Goal: Task Accomplishment & Management: Use online tool/utility

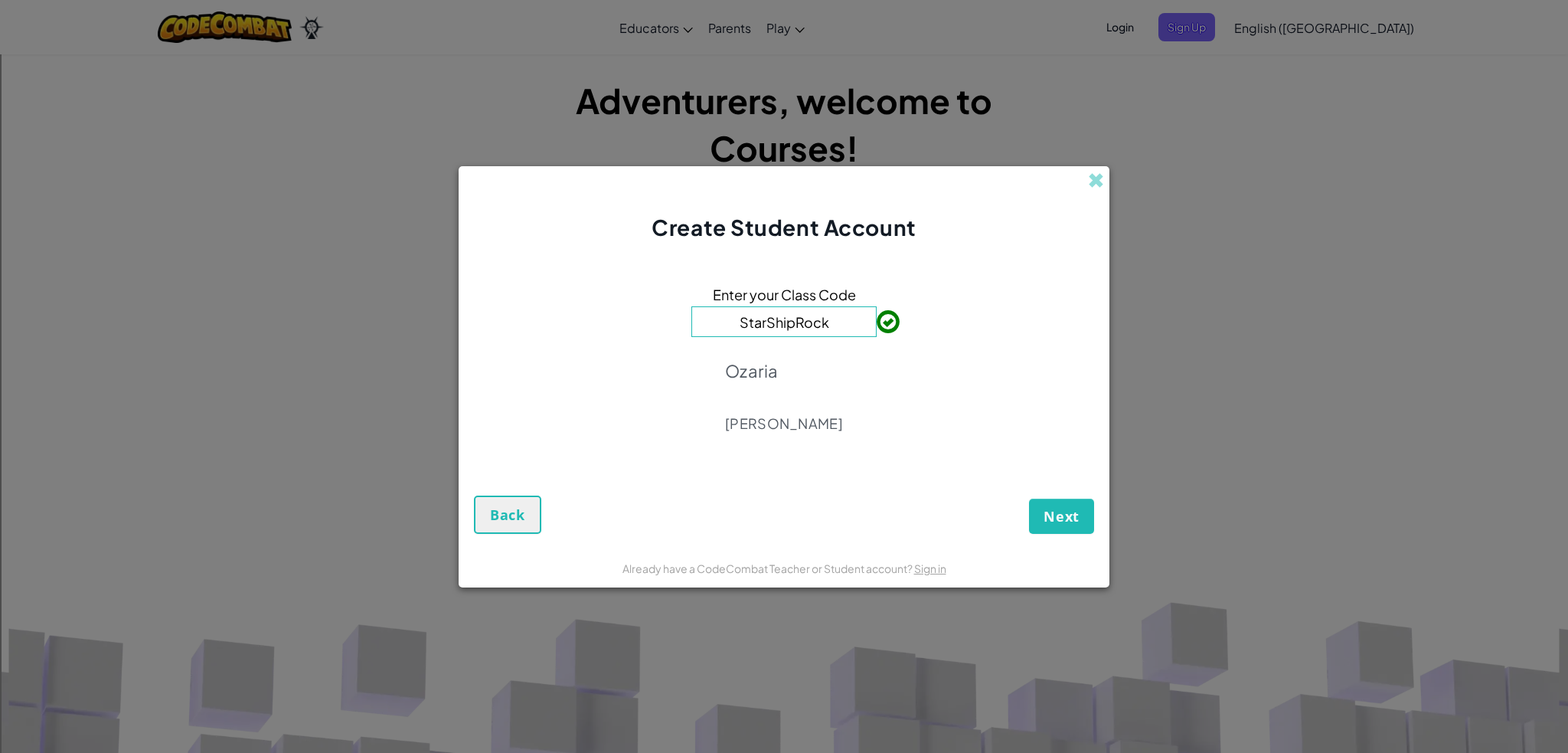
click at [835, 324] on input "StarShipRock" at bounding box center [784, 321] width 185 height 31
type input "S"
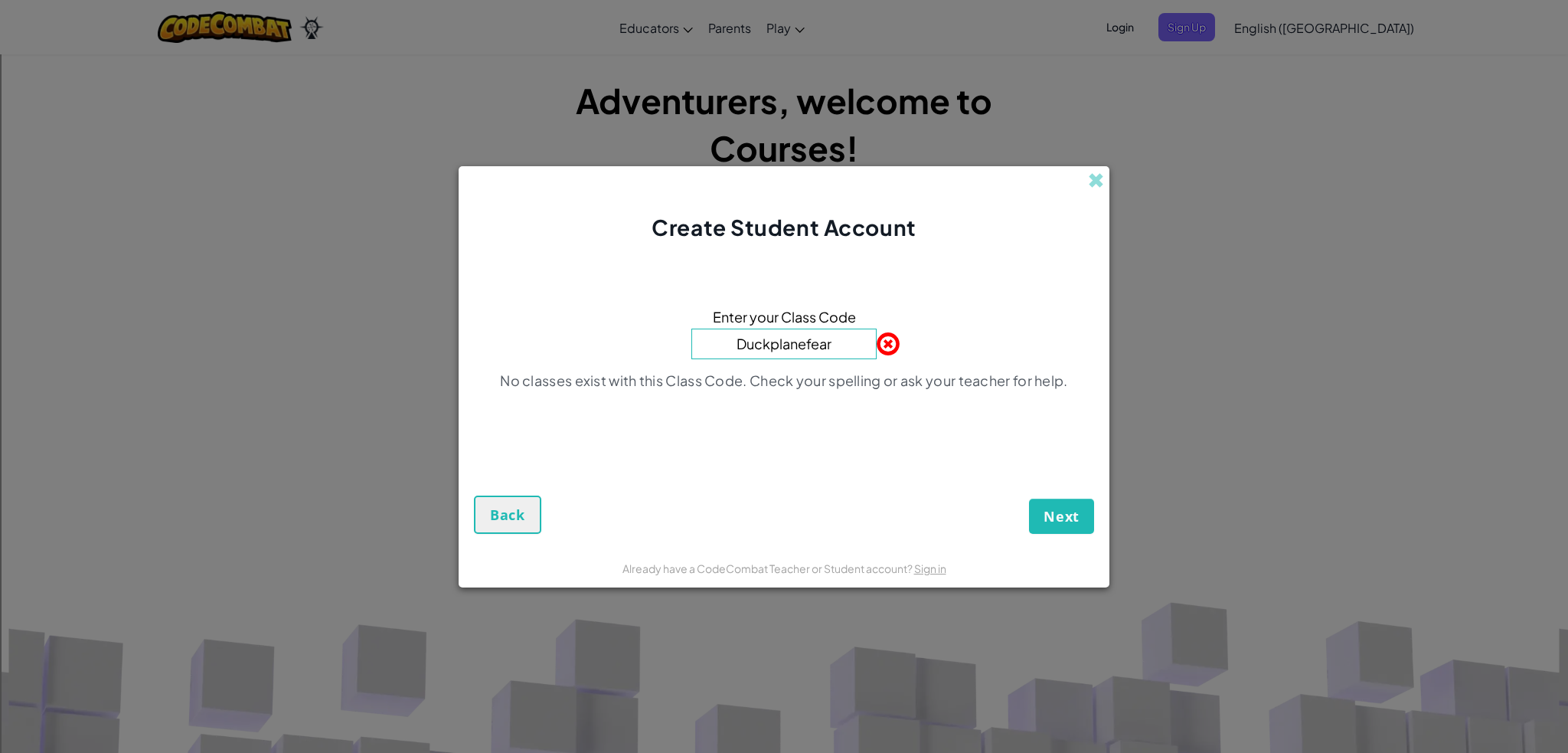
type input "Duckplanefear"
click at [1029, 498] on button "Next" at bounding box center [1061, 516] width 66 height 35
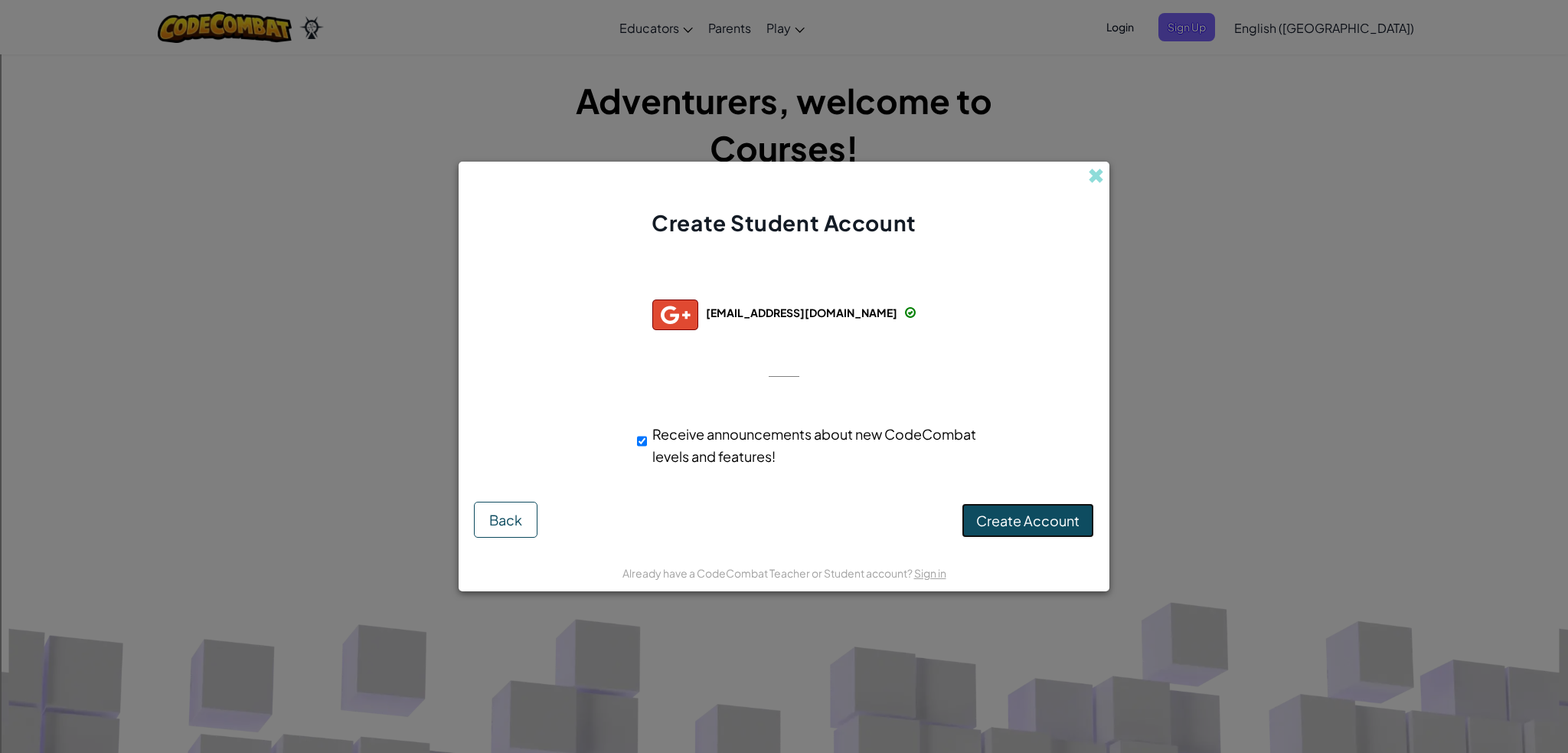
click at [1036, 523] on span "Create Account" at bounding box center [1028, 520] width 104 height 17
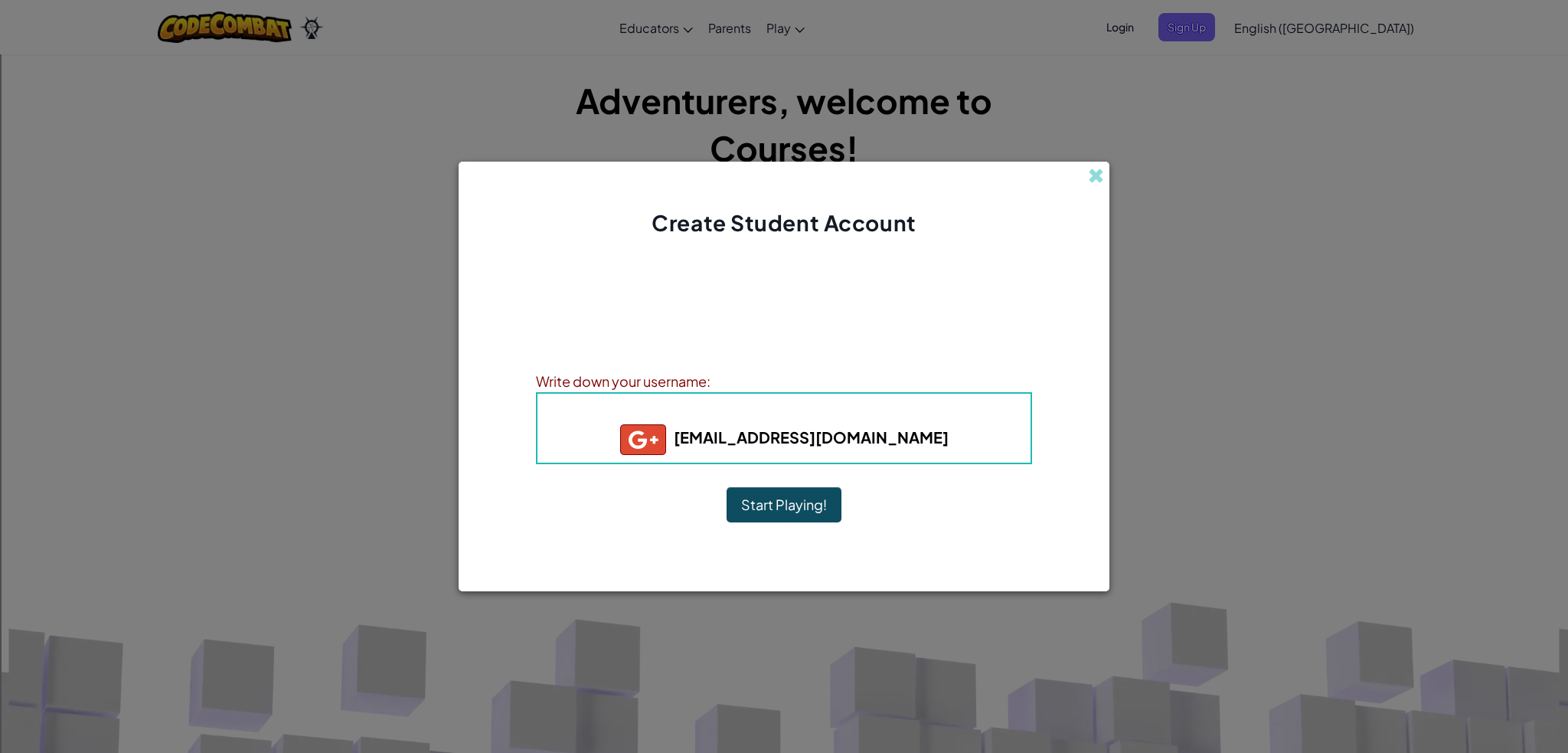
click at [804, 508] on button "Start Playing!" at bounding box center [784, 504] width 115 height 35
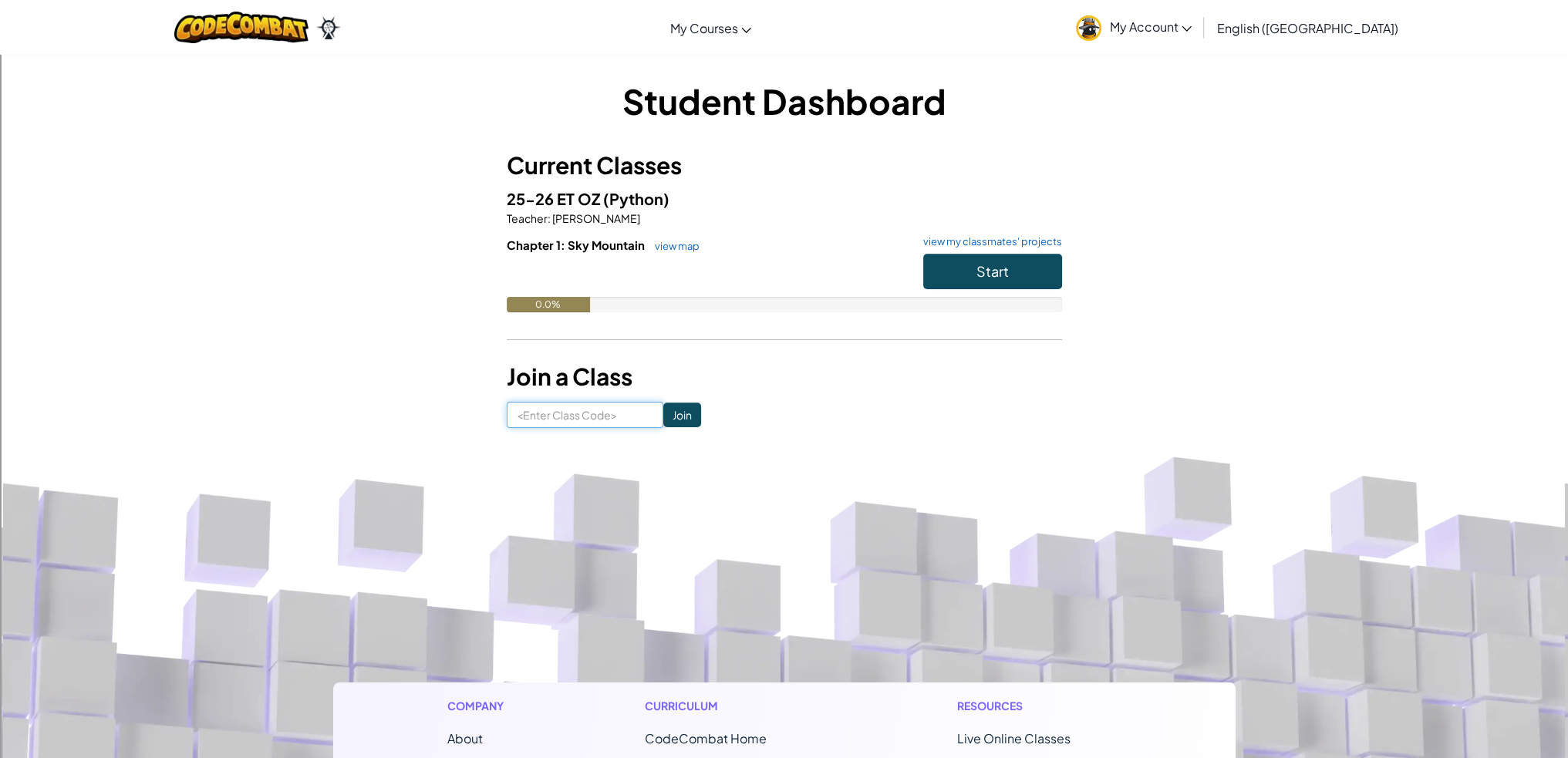
click at [574, 416] on input at bounding box center [584, 414] width 156 height 26
type input "D"
type input "Duckplanebear"
click input "Join" at bounding box center [681, 415] width 38 height 25
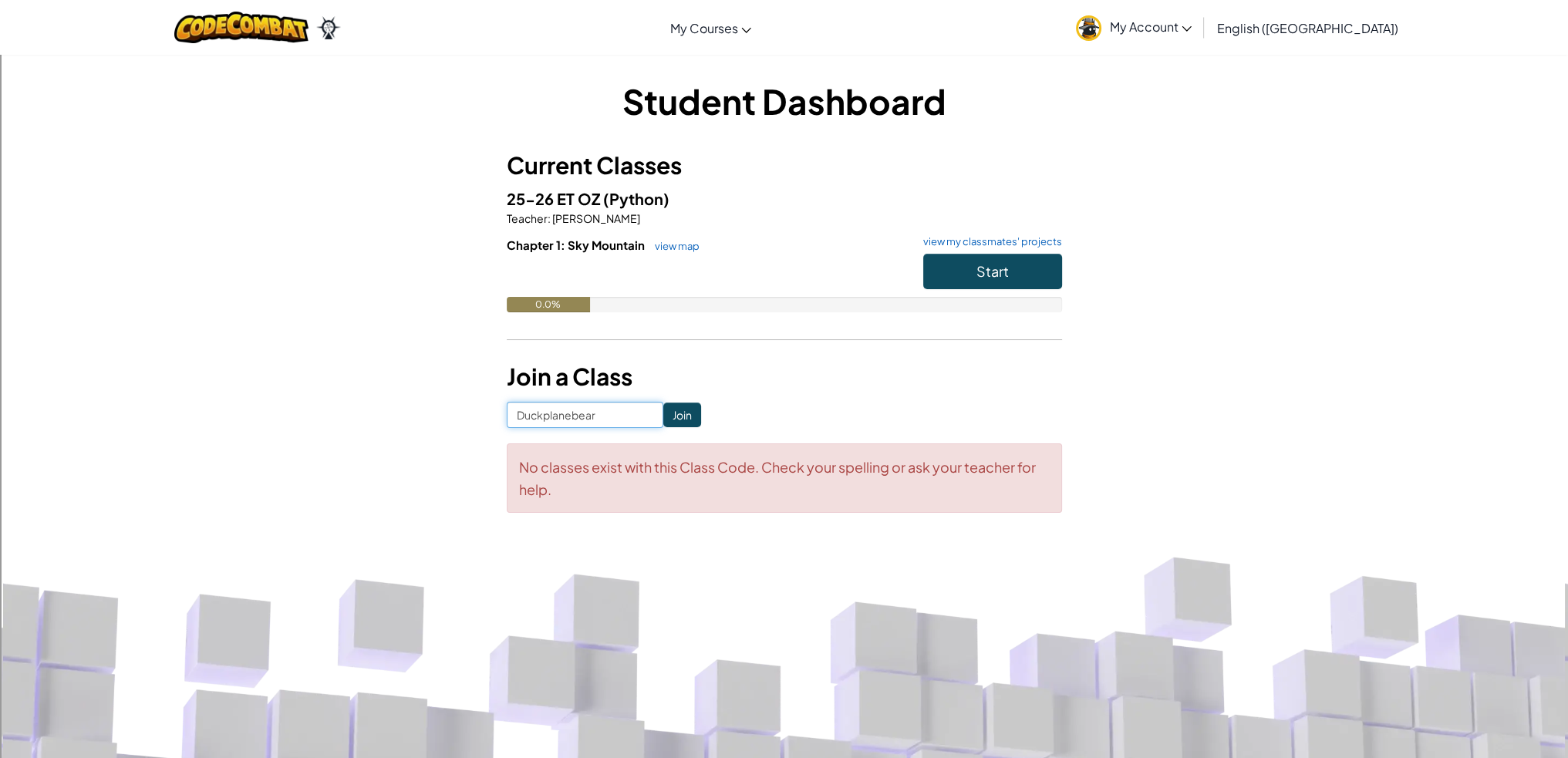
click at [590, 408] on input "Duckplanebear" at bounding box center [584, 414] width 156 height 26
type input "r"
click at [539, 427] on input "r" at bounding box center [584, 414] width 156 height 26
click at [964, 255] on div "Chapter 1: Sky Mountain view map view my classmates' projects Start 0.0%" at bounding box center [784, 286] width 555 height 99
click at [959, 259] on button "Start" at bounding box center [992, 271] width 139 height 35
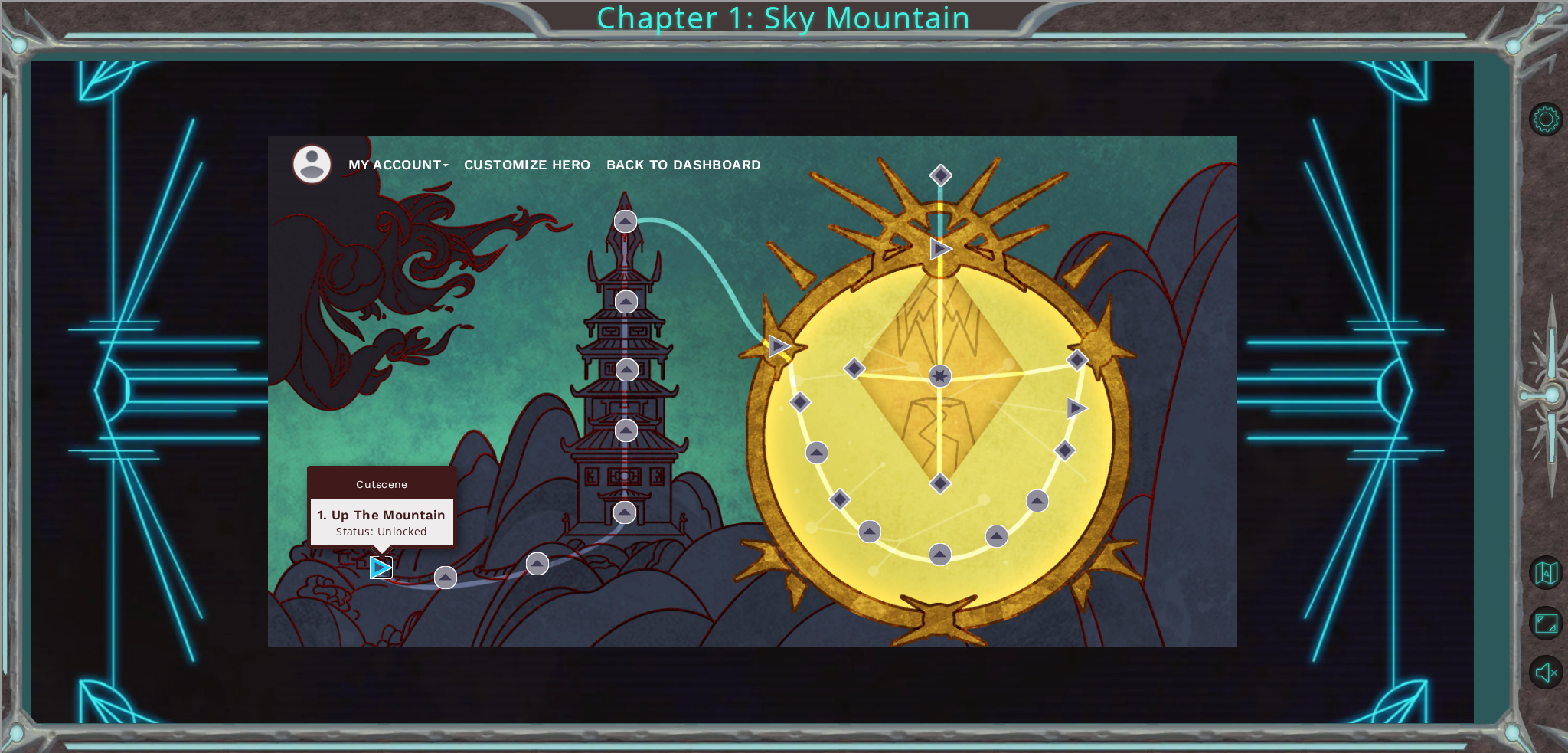
click at [376, 563] on img at bounding box center [381, 567] width 23 height 23
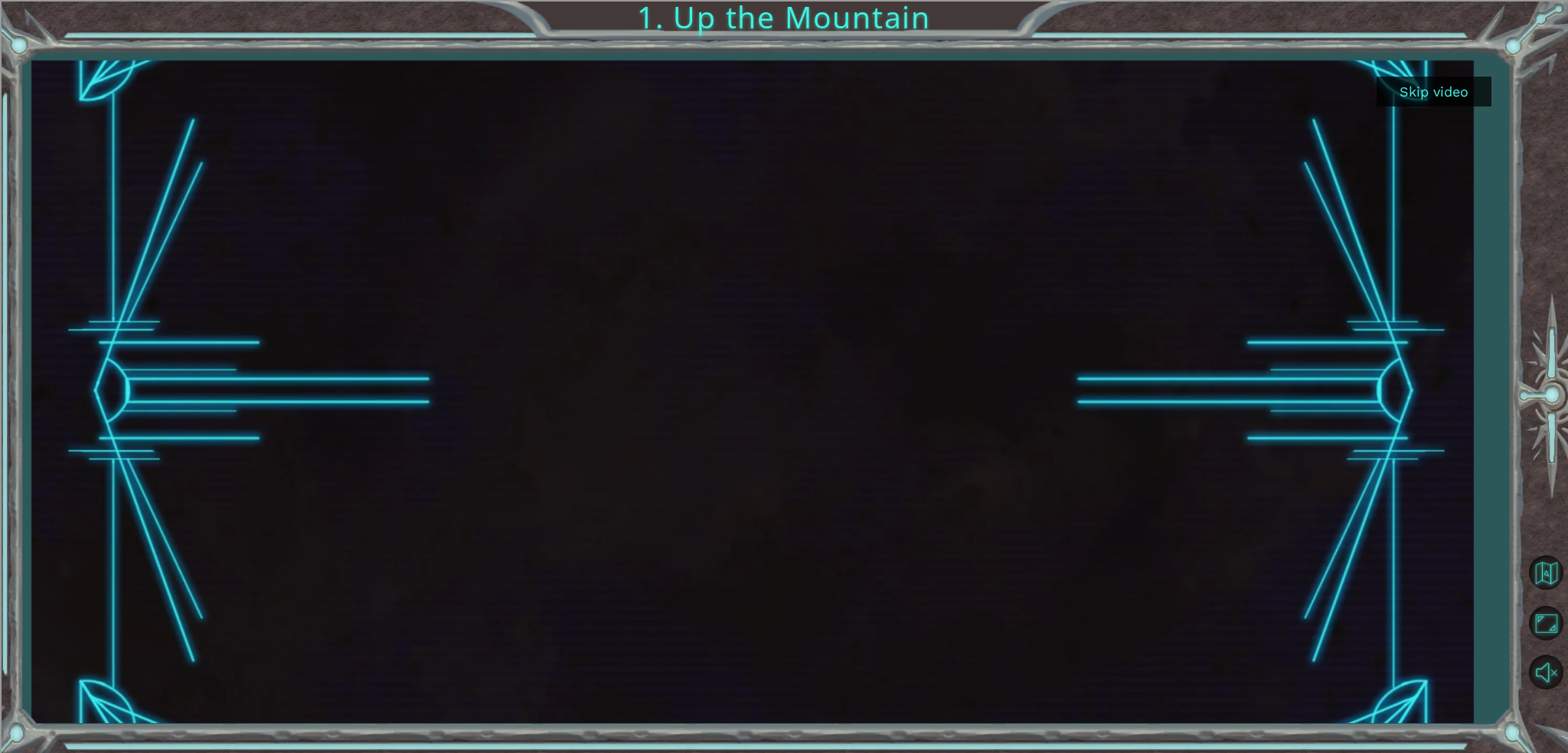
drag, startPoint x: 676, startPoint y: 289, endPoint x: 879, endPoint y: 390, distance: 226.7
click at [988, 442] on div at bounding box center [753, 391] width 1177 height 663
drag, startPoint x: 658, startPoint y: 362, endPoint x: 980, endPoint y: 661, distance: 439.4
click at [842, 692] on div at bounding box center [753, 391] width 1177 height 663
click at [1433, 100] on button "Skip video" at bounding box center [1435, 91] width 115 height 30
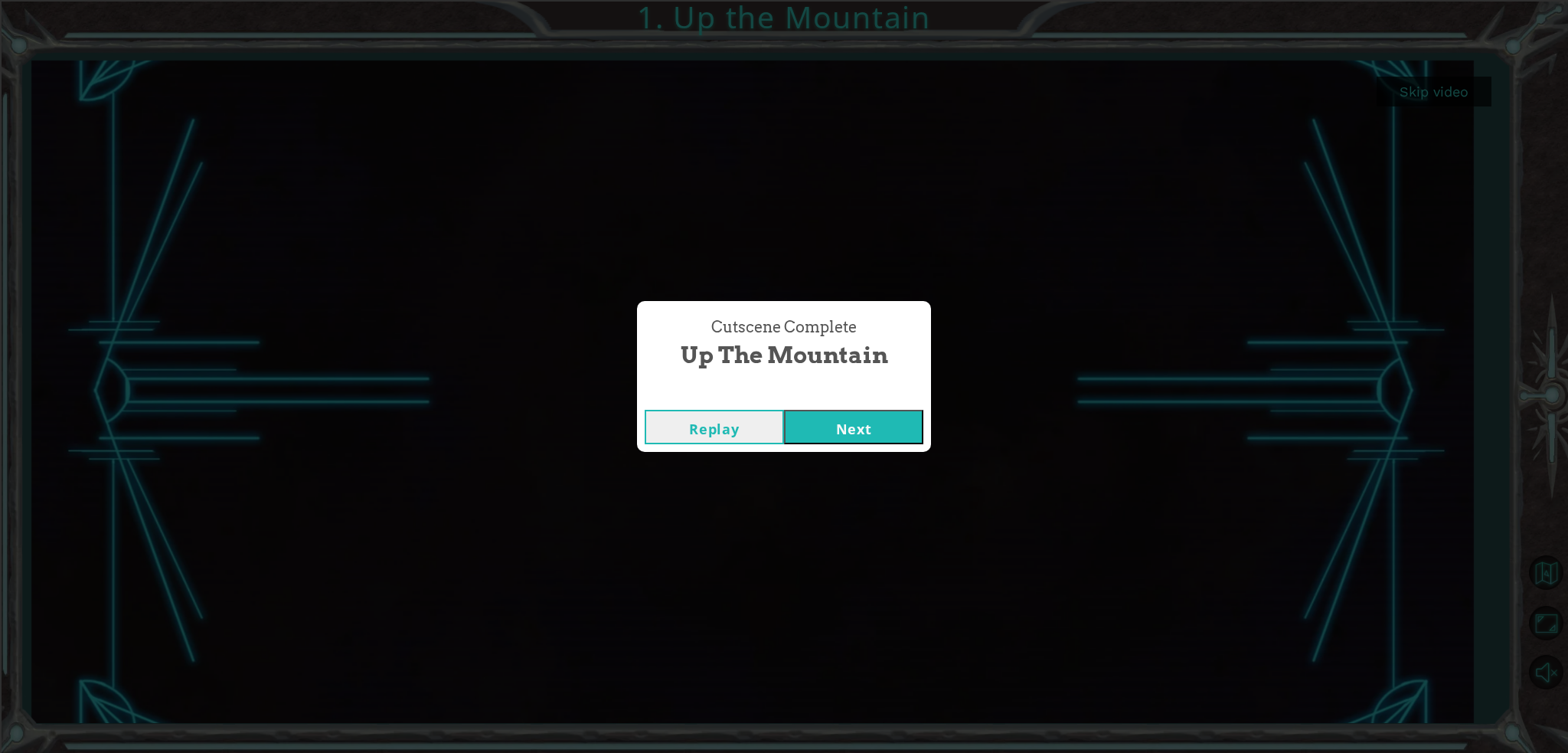
click at [873, 425] on button "Next" at bounding box center [854, 427] width 139 height 35
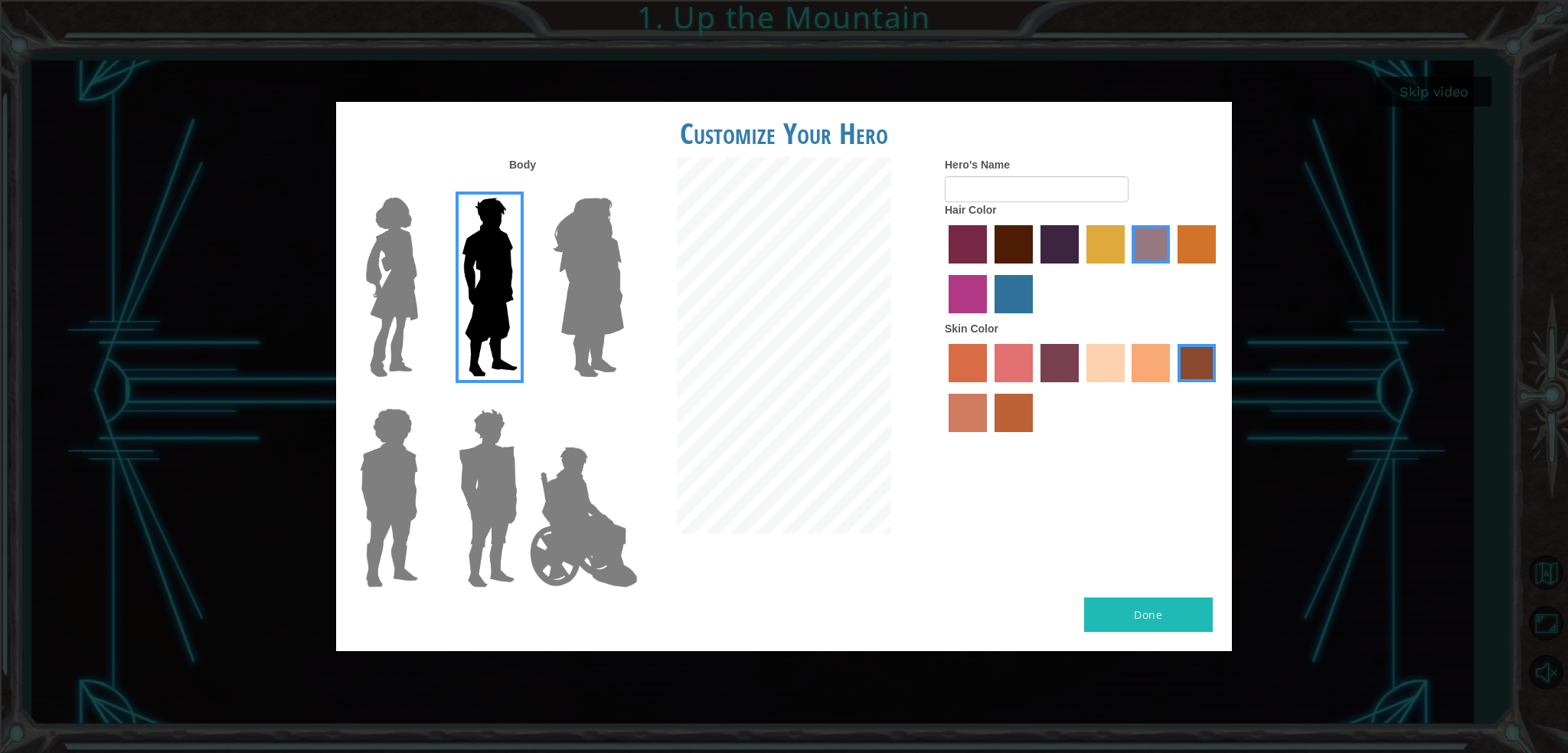
click at [386, 284] on img at bounding box center [392, 287] width 65 height 192
click at [425, 187] on input "Hero Connie" at bounding box center [425, 187] width 0 height 0
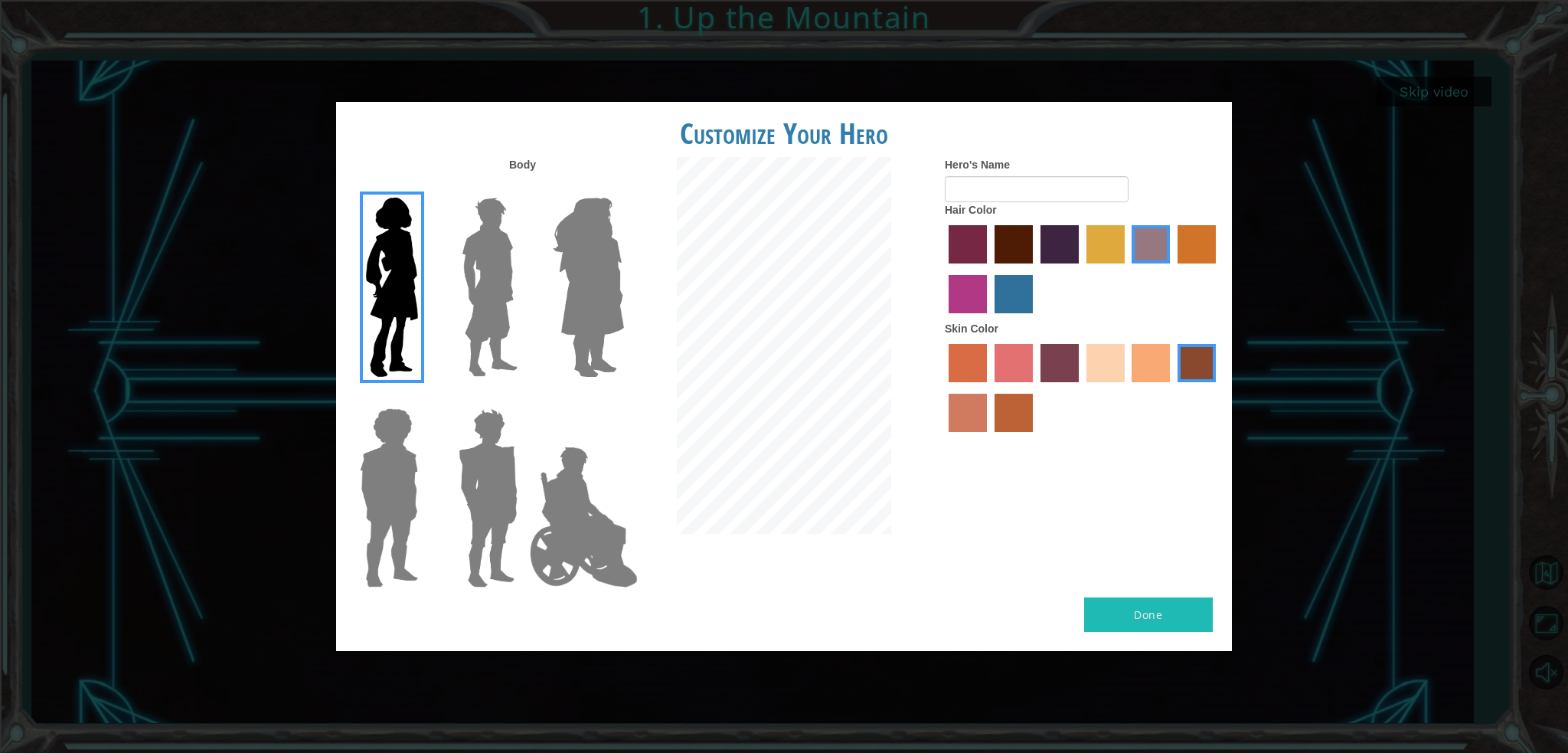
click at [1102, 361] on label "sandy beach skin color" at bounding box center [1106, 363] width 38 height 38
click at [1081, 387] on input "sandy beach skin color" at bounding box center [1081, 387] width 0 height 0
click at [1014, 235] on label "maroon hair color" at bounding box center [1014, 245] width 38 height 38
click at [989, 269] on input "maroon hair color" at bounding box center [989, 269] width 0 height 0
click at [1148, 626] on button "Done" at bounding box center [1148, 615] width 129 height 35
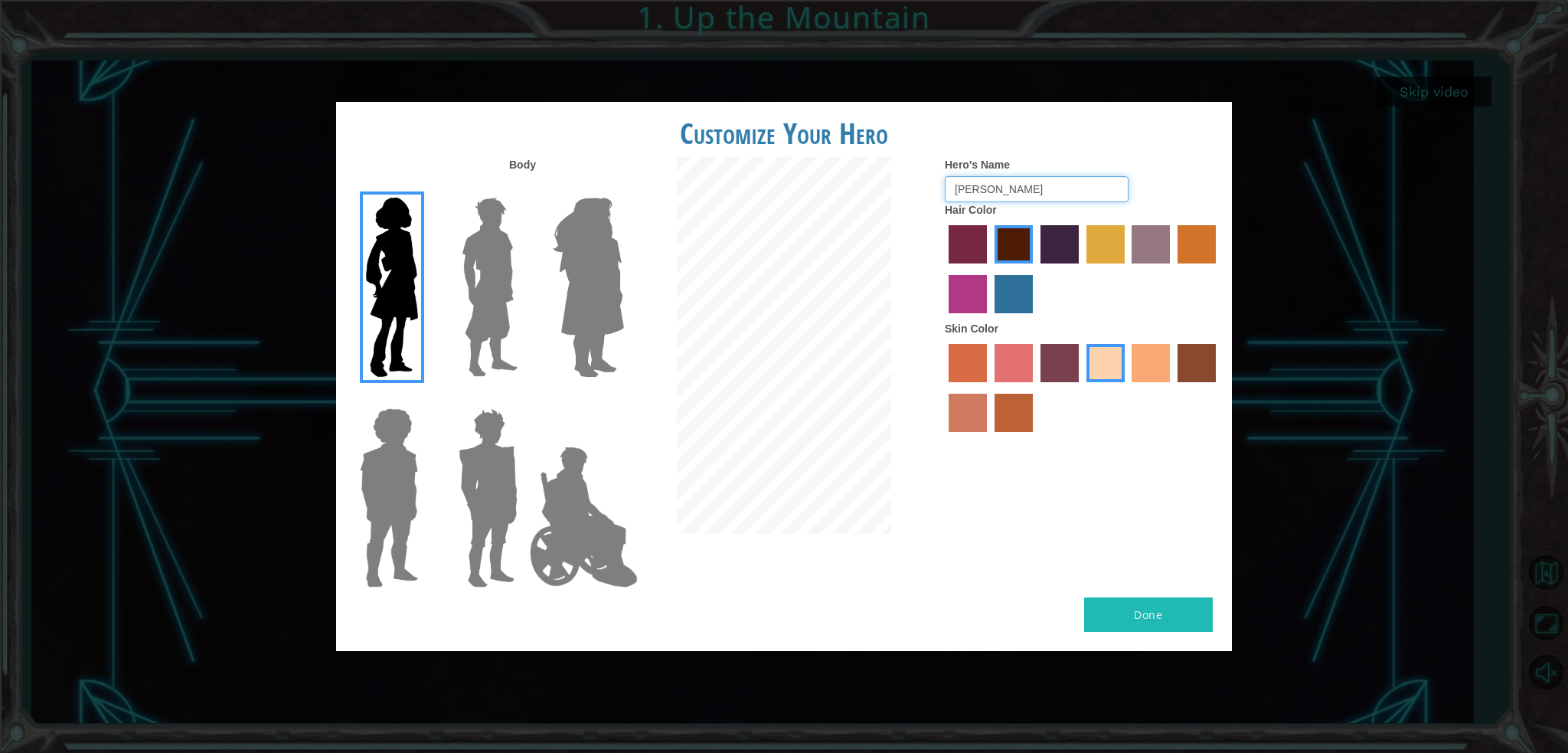
type input "[PERSON_NAME]"
click at [1187, 606] on button "Done" at bounding box center [1148, 615] width 129 height 35
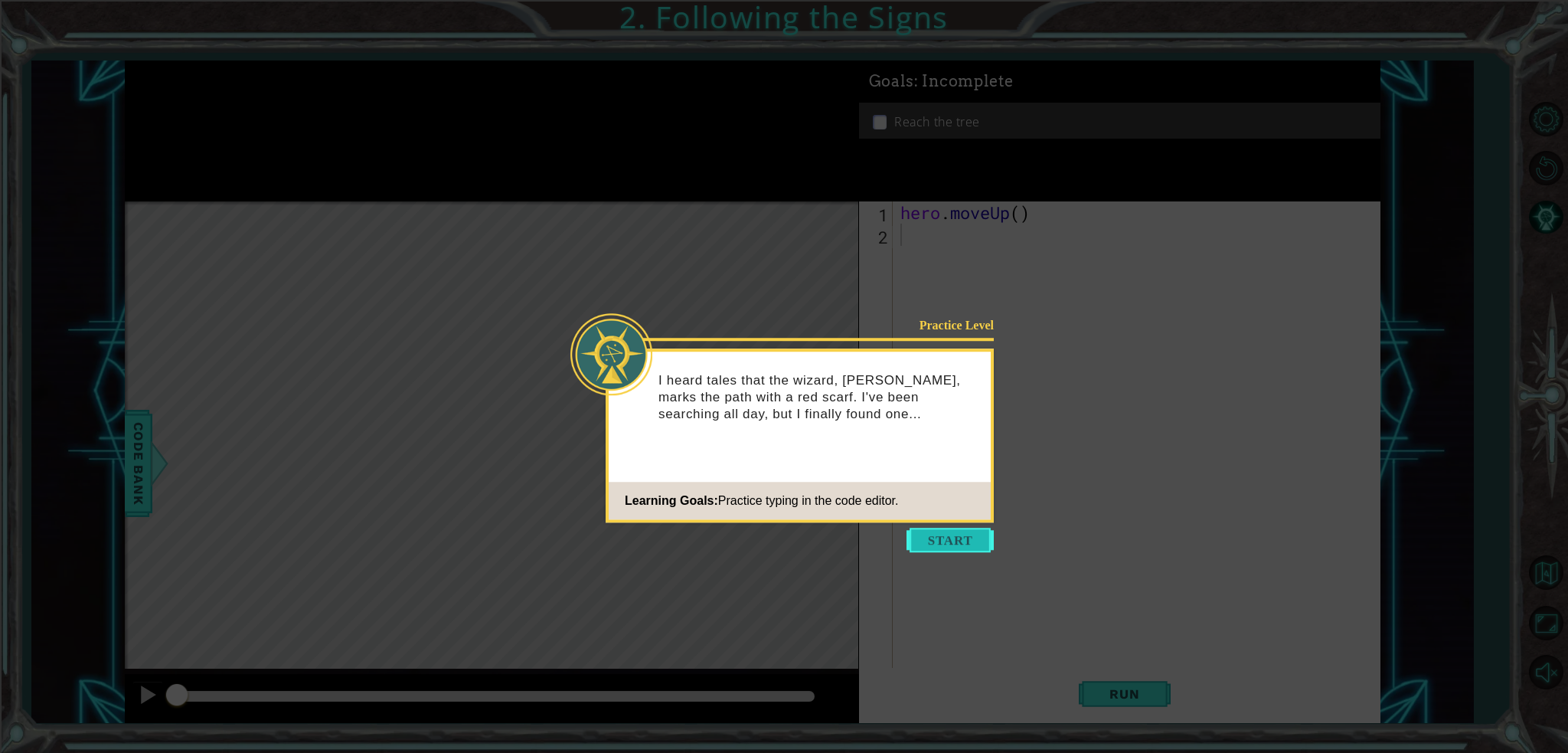
click at [928, 531] on button "Start" at bounding box center [949, 540] width 87 height 25
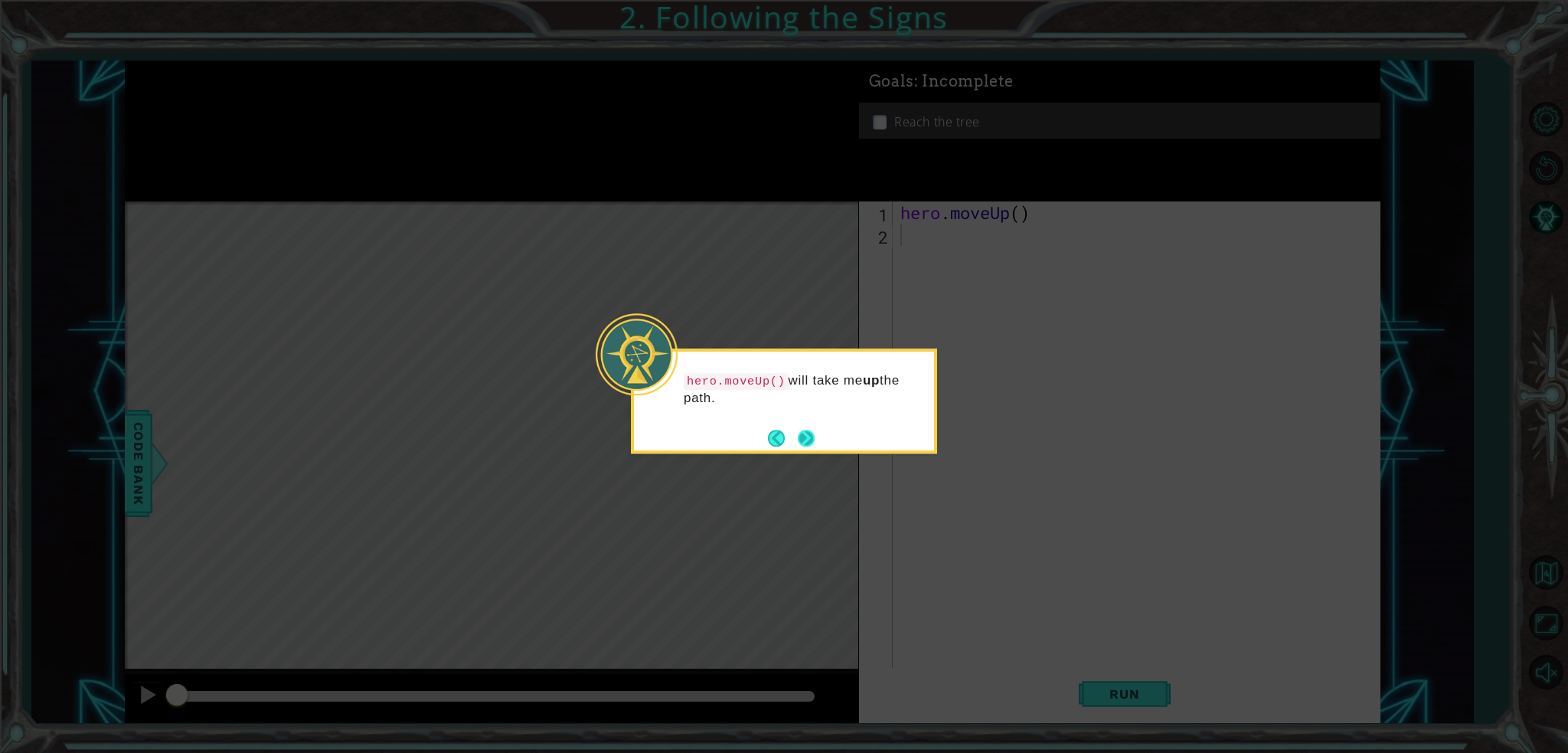
click at [808, 441] on button "Next" at bounding box center [806, 437] width 22 height 22
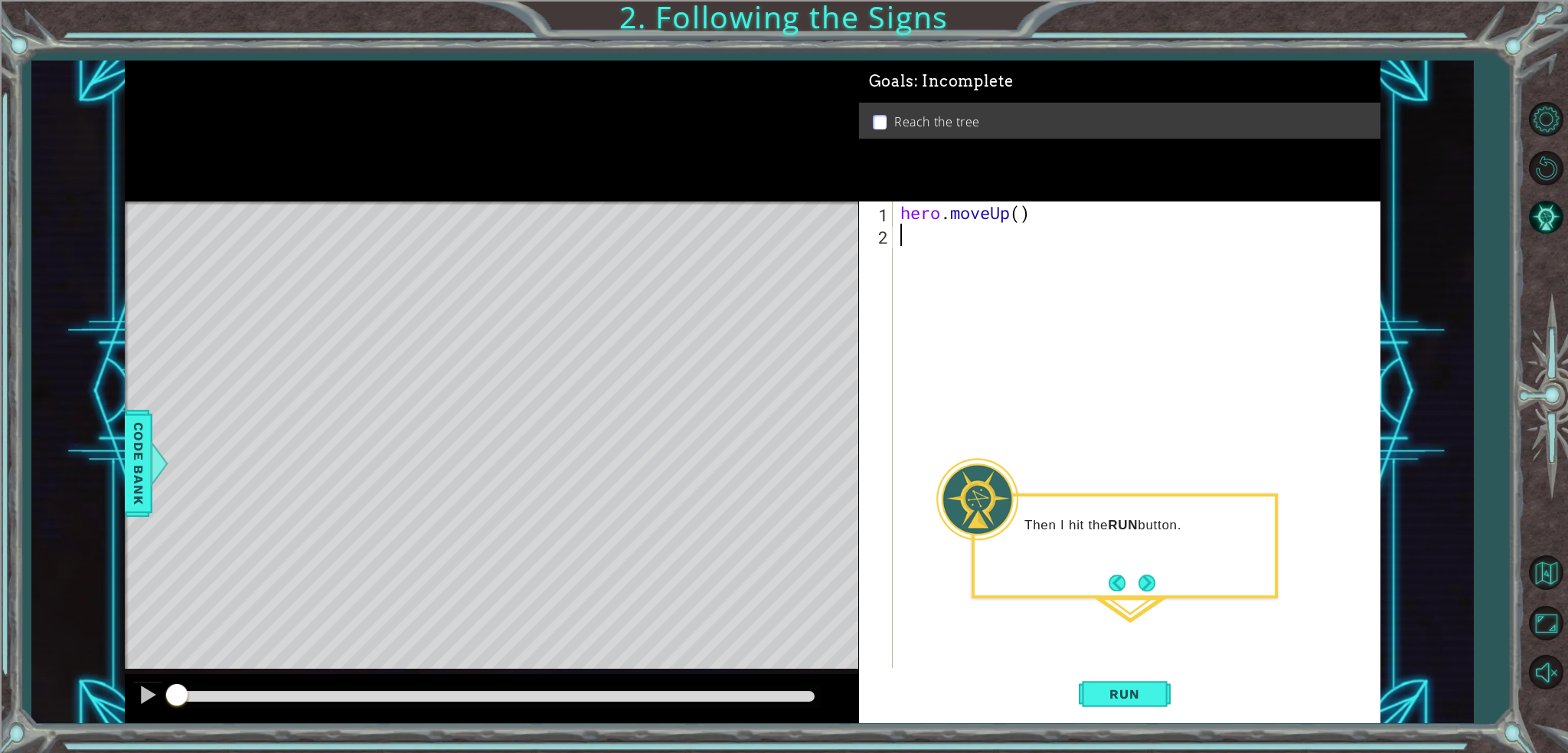
type textarea "hero.moveUp()"
click at [1097, 686] on button "Run" at bounding box center [1124, 693] width 92 height 52
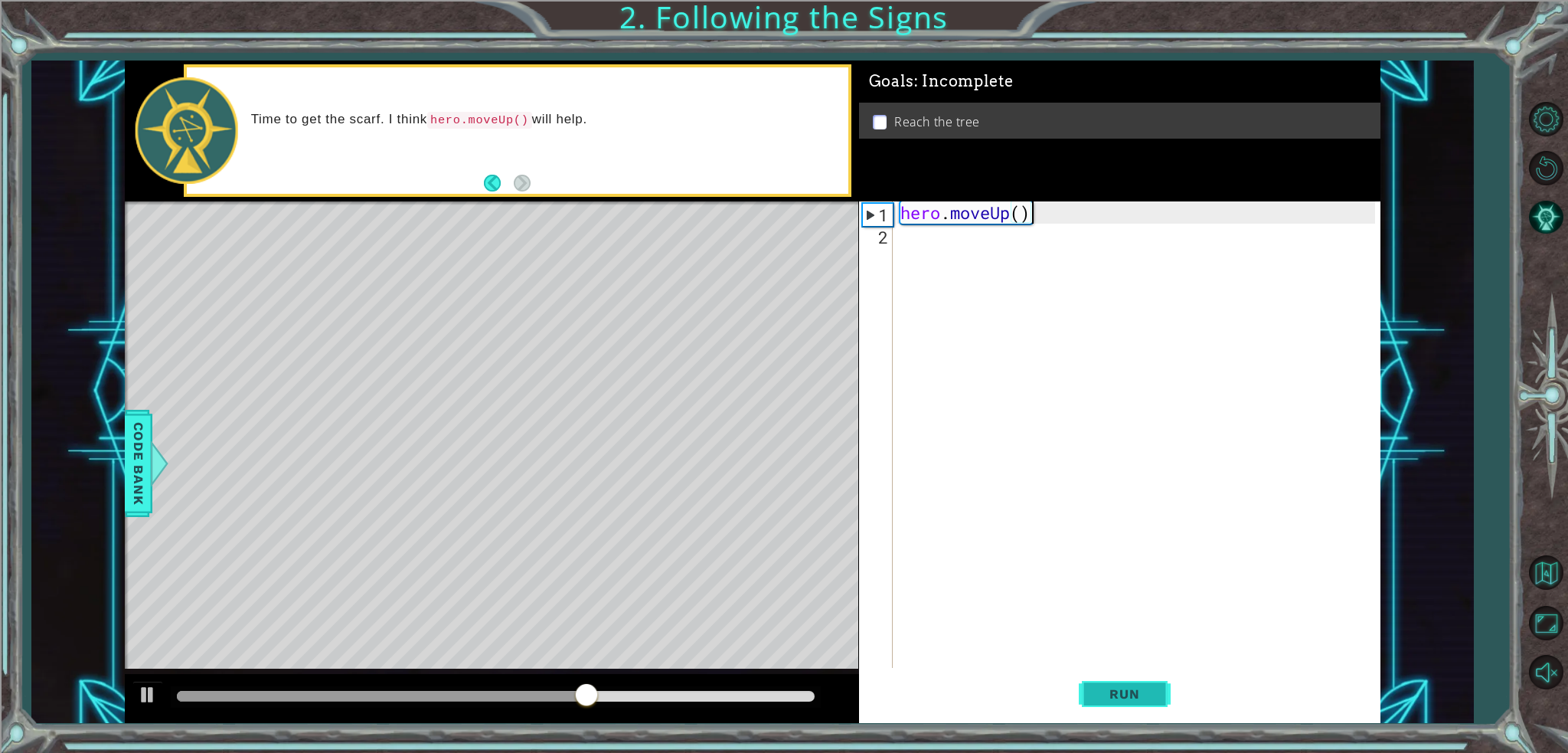
click at [1129, 676] on button "Run" at bounding box center [1124, 693] width 92 height 52
click at [1124, 678] on button "Run" at bounding box center [1124, 693] width 92 height 52
click at [1080, 685] on button "Run" at bounding box center [1124, 693] width 92 height 52
click at [1087, 692] on button "Run" at bounding box center [1124, 693] width 92 height 52
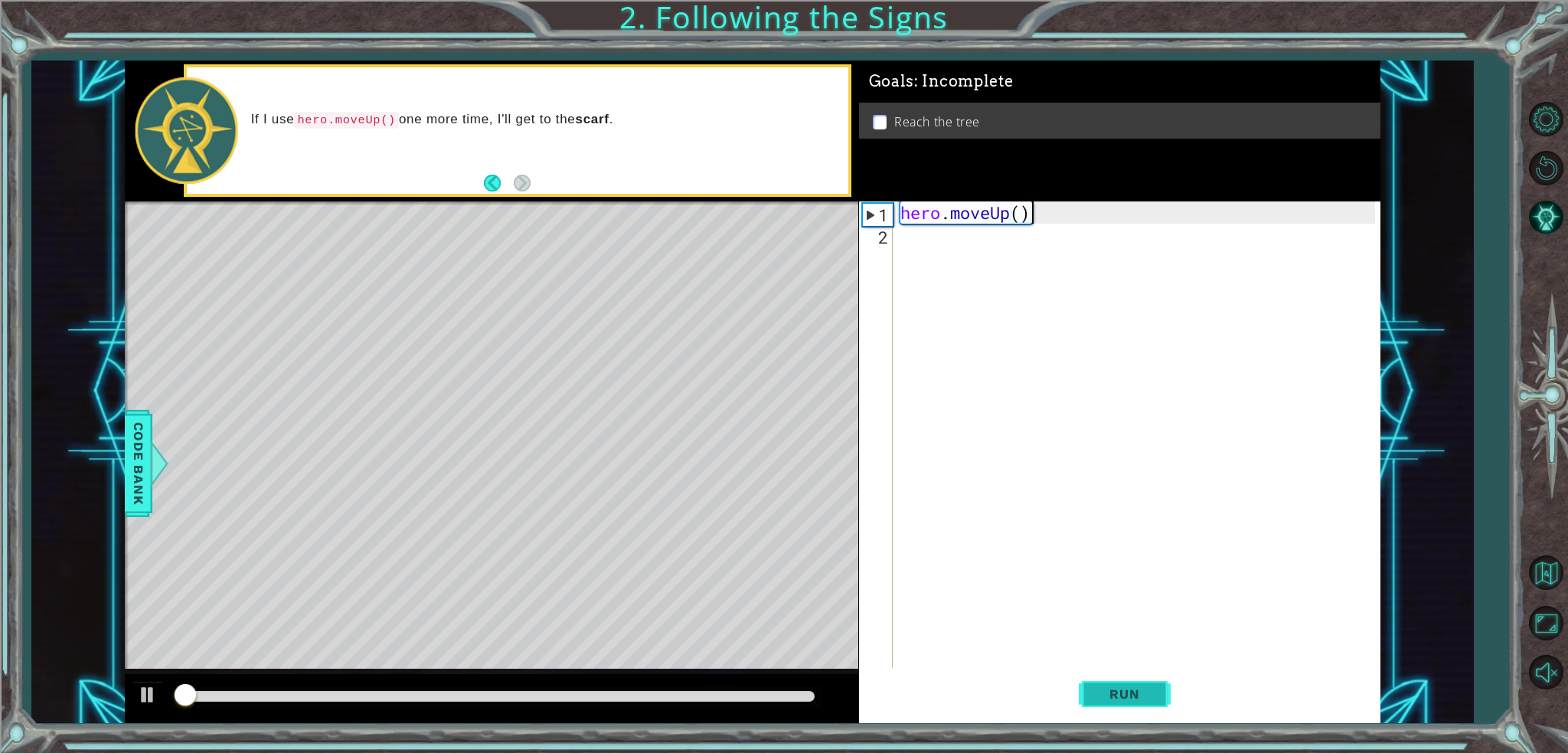
click at [1087, 692] on button "Run" at bounding box center [1124, 693] width 92 height 52
click at [922, 250] on div "hero . moveUp ( )" at bounding box center [1140, 457] width 486 height 511
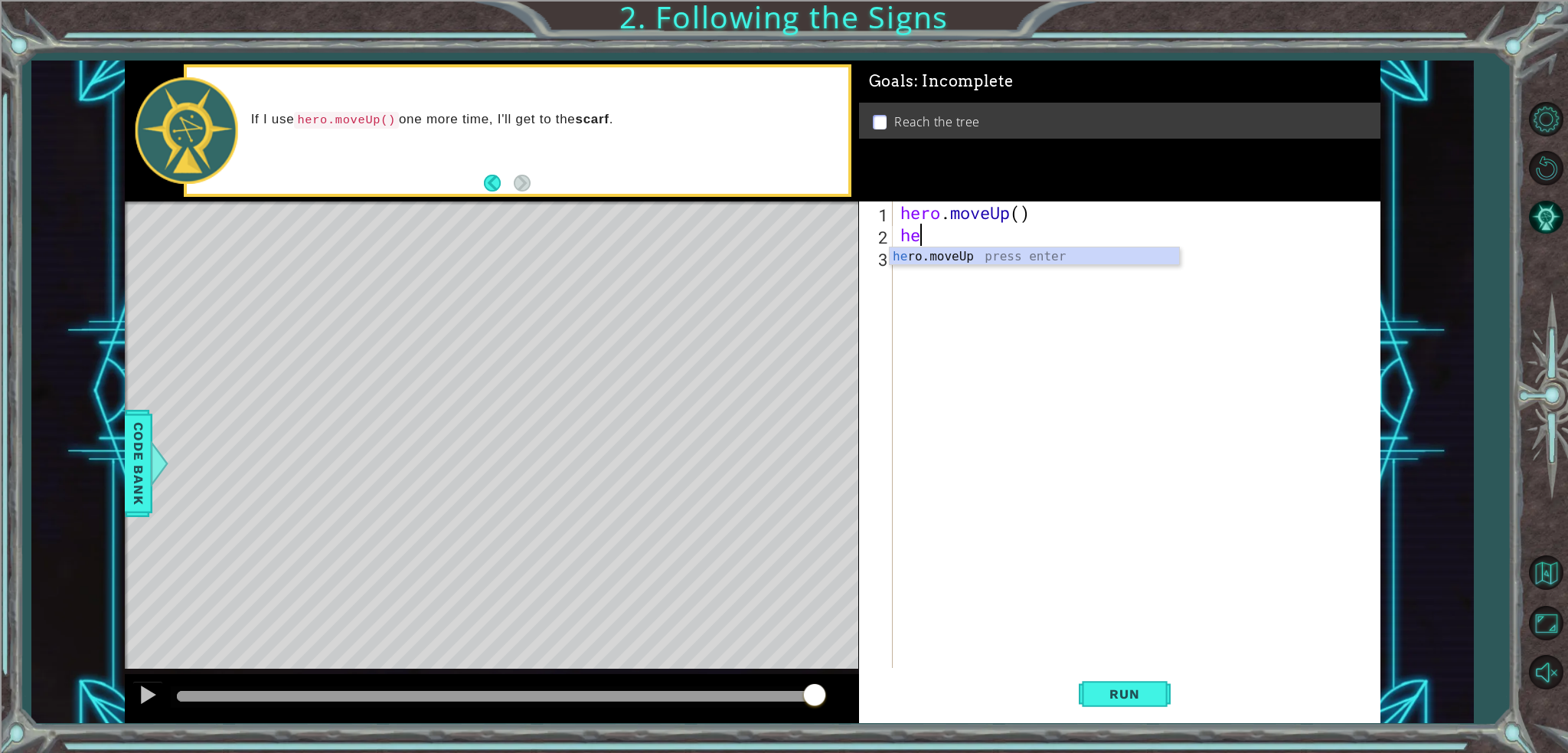
type textarea "her"
click at [928, 249] on div "her o.moveUp press enter" at bounding box center [1034, 274] width 289 height 55
click at [1101, 686] on button "Run" at bounding box center [1124, 693] width 92 height 52
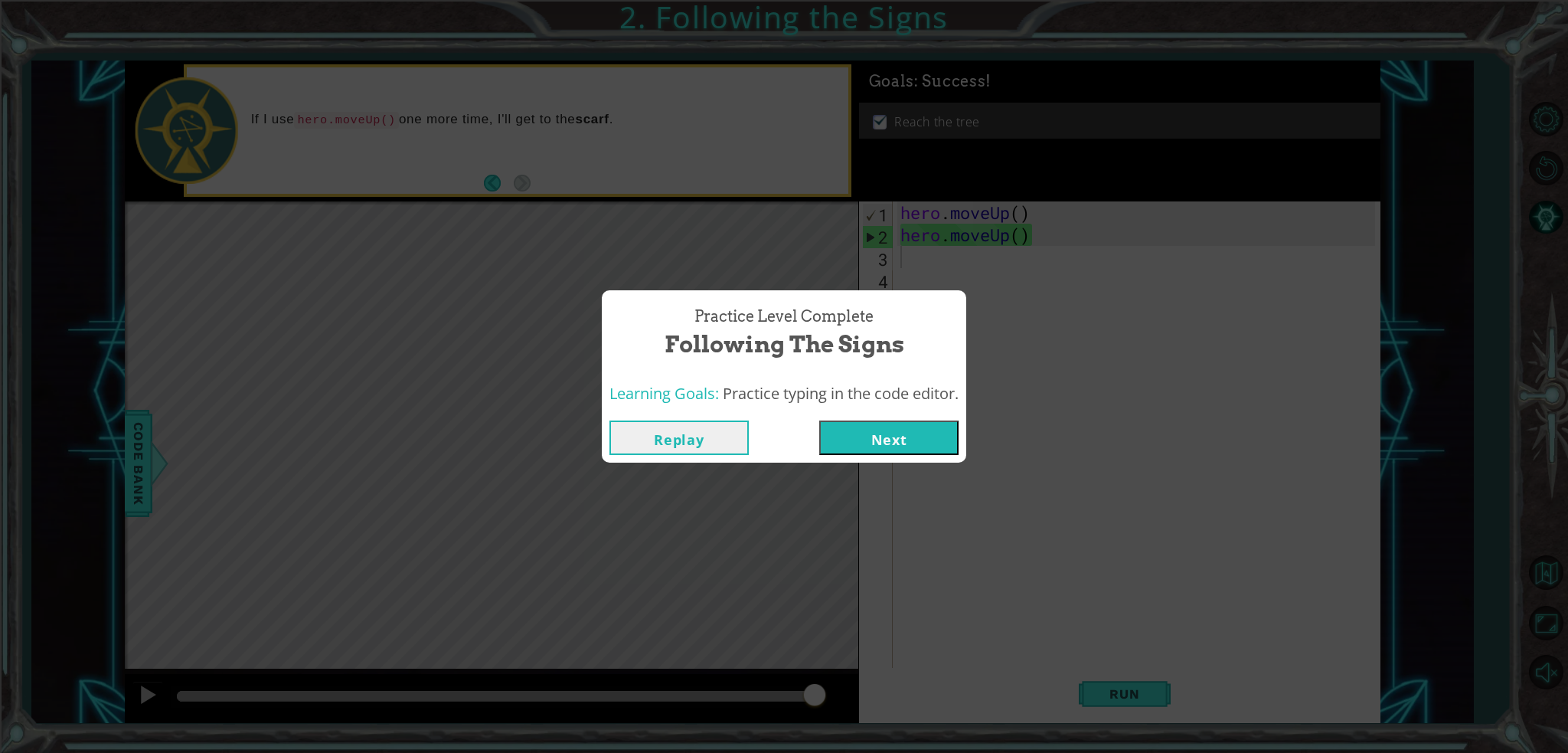
click at [886, 444] on button "Next" at bounding box center [889, 438] width 139 height 35
